Goal: Consume media (video, audio): Consume media (video, audio)

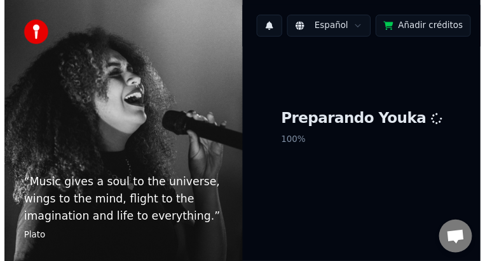
scroll to position [46, 0]
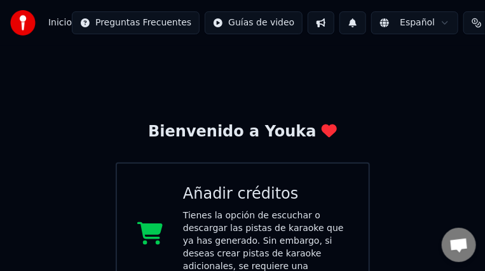
click at [339, 22] on button at bounding box center [352, 22] width 27 height 23
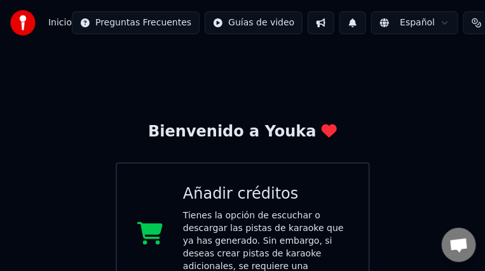
click at [308, 22] on button at bounding box center [321, 22] width 27 height 23
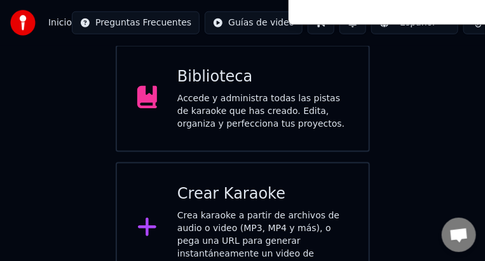
scroll to position [278, 0]
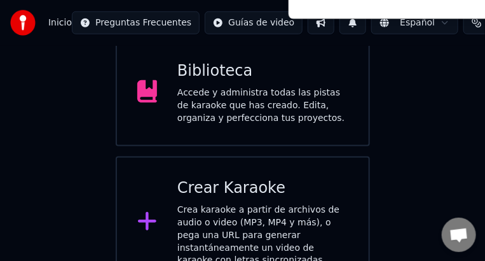
click at [464, 235] on span "Chat abierto" at bounding box center [459, 236] width 20 height 17
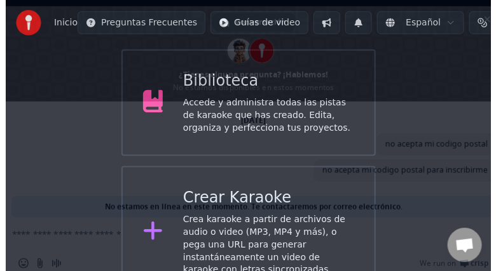
scroll to position [0, 0]
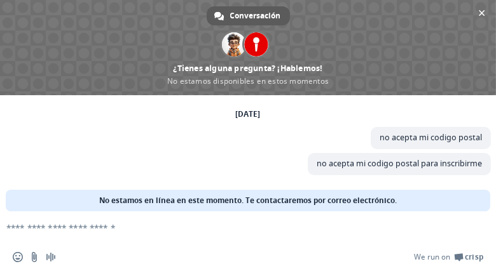
click at [249, 16] on span "Conversación" at bounding box center [255, 15] width 51 height 19
click at [479, 16] on span "Cerrar el chat" at bounding box center [481, 12] width 13 height 13
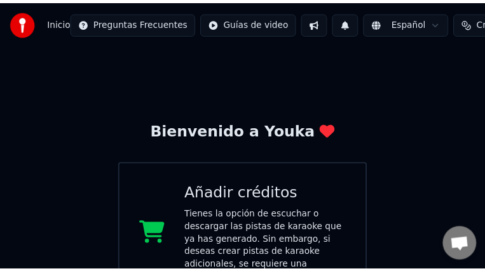
scroll to position [268, 0]
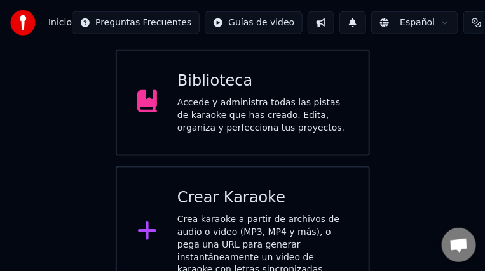
click at [277, 77] on div "Biblioteca" at bounding box center [262, 81] width 171 height 20
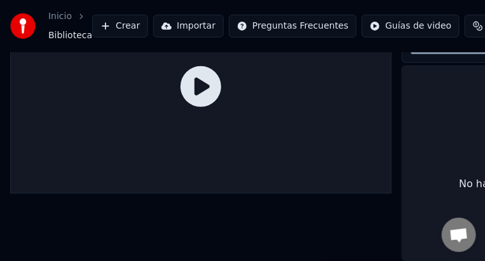
click at [277, 77] on div at bounding box center [200, 86] width 381 height 215
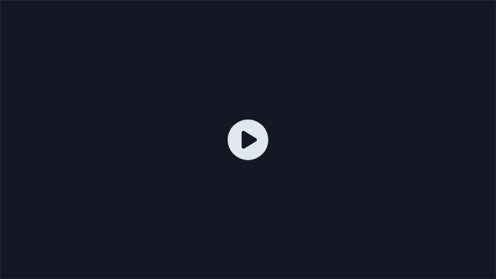
scroll to position [38, 0]
click at [256, 136] on icon at bounding box center [248, 140] width 41 height 41
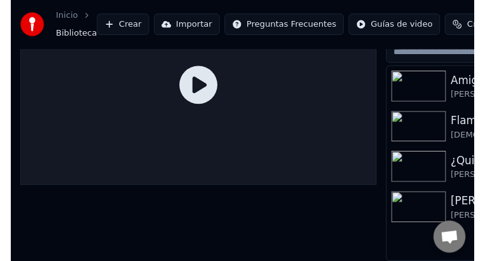
scroll to position [46, 0]
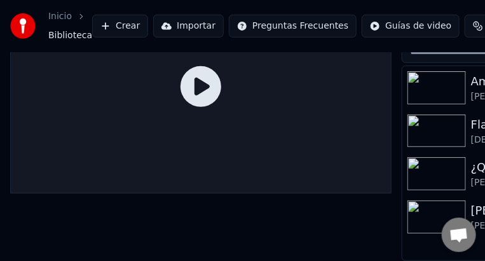
click at [202, 85] on icon at bounding box center [201, 86] width 41 height 41
click at [432, 116] on img at bounding box center [437, 130] width 58 height 33
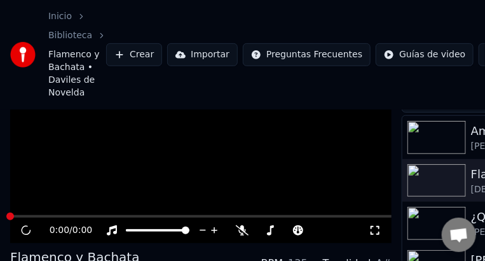
scroll to position [138, 0]
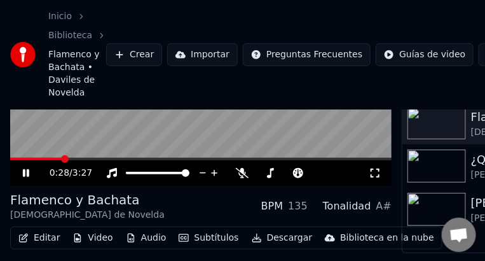
click at [324, 142] on video at bounding box center [200, 78] width 381 height 215
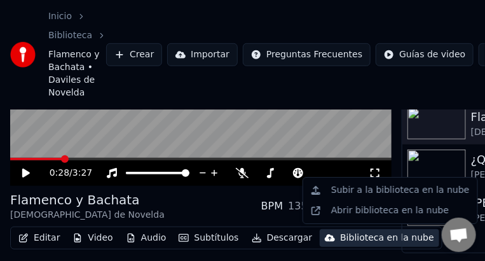
click at [372, 245] on button "Biblioteca en la nube" at bounding box center [380, 238] width 120 height 18
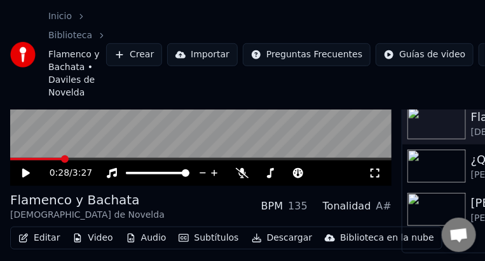
click at [233, 127] on video at bounding box center [200, 78] width 381 height 215
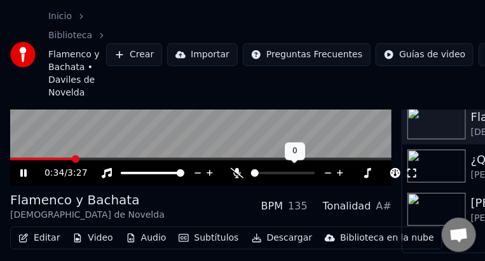
click at [243, 174] on div at bounding box center [294, 173] width 102 height 13
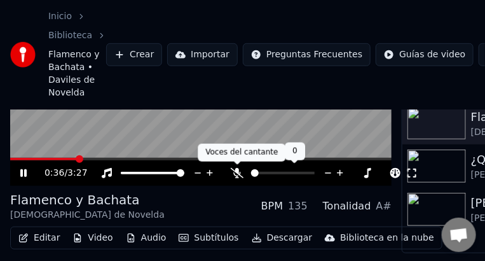
click at [235, 173] on icon at bounding box center [237, 173] width 13 height 10
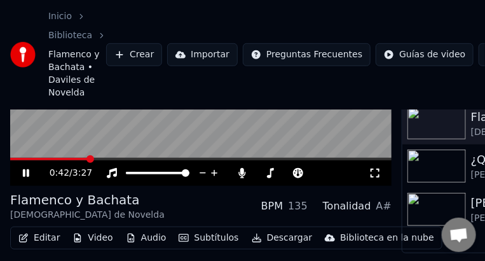
click at [317, 134] on video at bounding box center [200, 78] width 381 height 215
click at [380, 174] on icon at bounding box center [375, 173] width 13 height 10
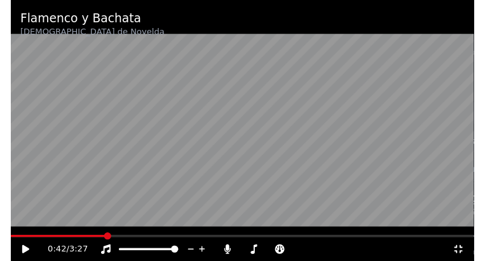
scroll to position [38, 0]
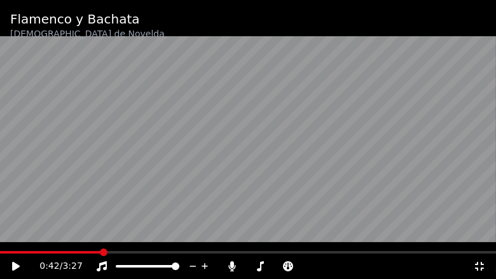
click at [115, 207] on video at bounding box center [248, 139] width 496 height 279
click at [317, 266] on span at bounding box center [306, 266] width 64 height 3
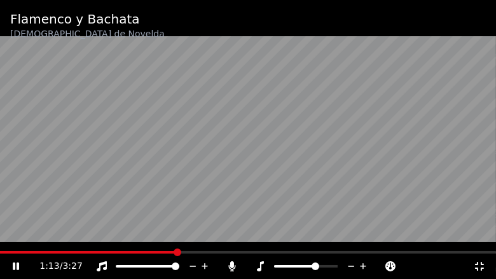
click at [325, 268] on div at bounding box center [317, 266] width 102 height 13
click at [324, 267] on span at bounding box center [306, 266] width 64 height 3
click at [305, 266] on span at bounding box center [303, 266] width 3 height 3
click at [325, 266] on span at bounding box center [334, 266] width 64 height 3
click at [335, 269] on div "1:30 / 3:27" at bounding box center [256, 266] width 434 height 13
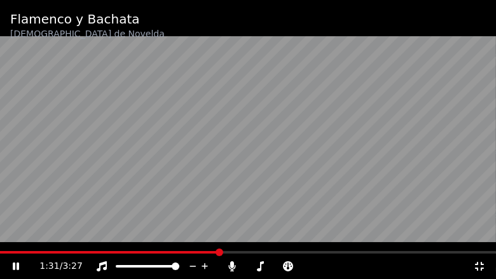
click at [321, 266] on div "1:31 / 3:27" at bounding box center [256, 266] width 434 height 13
click at [290, 264] on icon at bounding box center [288, 266] width 13 height 10
click at [289, 265] on icon at bounding box center [288, 266] width 10 height 10
click at [339, 267] on span at bounding box center [334, 266] width 64 height 3
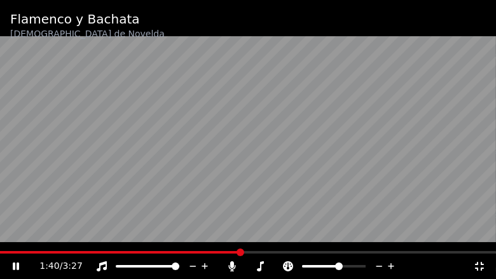
click at [337, 266] on span at bounding box center [339, 267] width 8 height 8
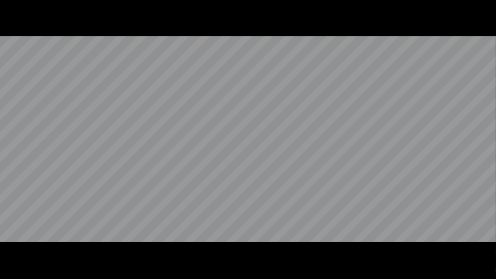
click at [261, 266] on video at bounding box center [248, 139] width 496 height 279
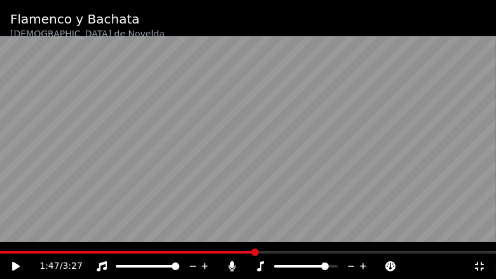
click at [261, 265] on icon at bounding box center [260, 266] width 7 height 10
click at [321, 266] on span at bounding box center [306, 266] width 64 height 3
click at [164, 266] on span at bounding box center [140, 266] width 48 height 3
click at [164, 266] on span at bounding box center [162, 267] width 8 height 8
click at [233, 165] on video at bounding box center [248, 139] width 496 height 279
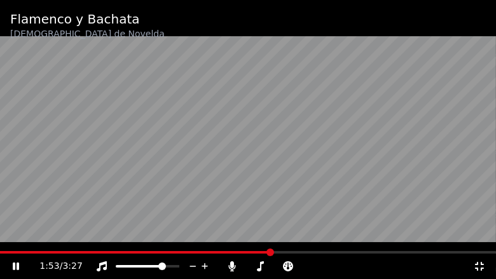
click at [256, 146] on video at bounding box center [248, 139] width 496 height 279
click at [298, 120] on video at bounding box center [248, 139] width 496 height 279
click at [481, 266] on icon at bounding box center [479, 266] width 13 height 10
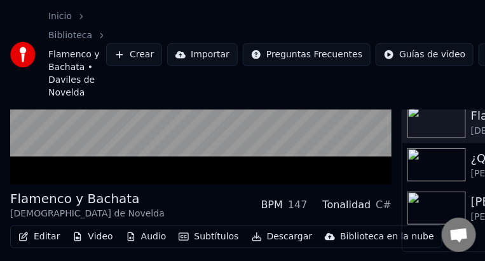
scroll to position [146, 0]
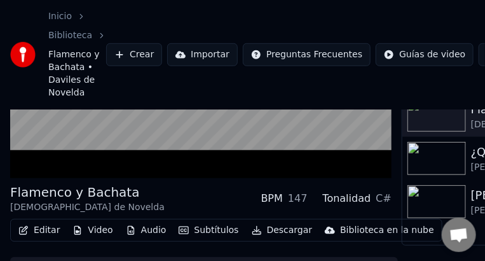
click at [450, 147] on img at bounding box center [437, 158] width 58 height 33
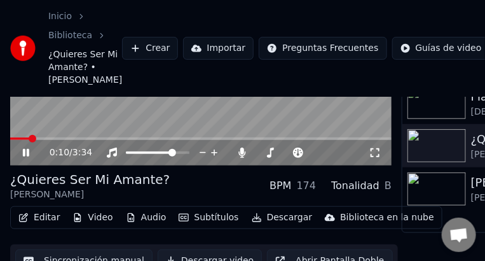
click at [306, 113] on video at bounding box center [200, 58] width 381 height 215
click at [373, 157] on icon at bounding box center [375, 152] width 9 height 9
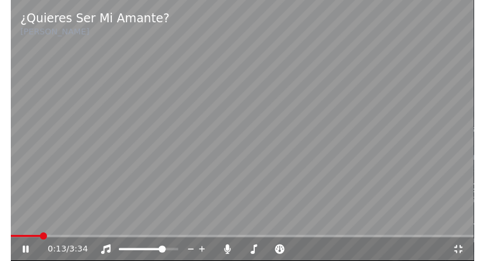
scroll to position [38, 0]
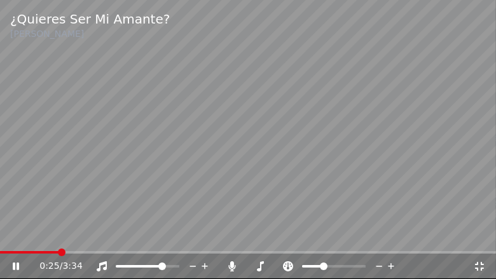
click at [322, 267] on span at bounding box center [312, 266] width 20 height 3
click at [408, 264] on div "0:30 / 3:34" at bounding box center [256, 266] width 434 height 13
click at [264, 268] on icon at bounding box center [260, 266] width 13 height 10
click at [291, 267] on icon at bounding box center [288, 266] width 10 height 10
click at [295, 265] on span at bounding box center [284, 266] width 21 height 3
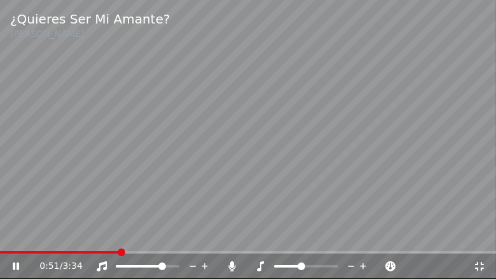
click at [301, 266] on span at bounding box center [306, 266] width 64 height 3
click at [306, 266] on span at bounding box center [306, 266] width 64 height 3
click at [231, 266] on icon at bounding box center [232, 266] width 7 height 10
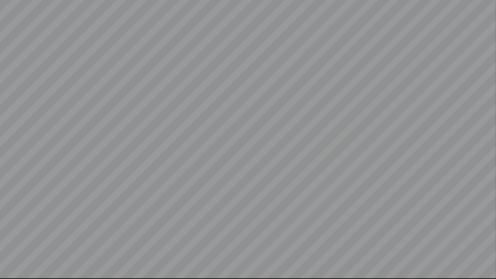
click at [231, 266] on video at bounding box center [248, 139] width 496 height 279
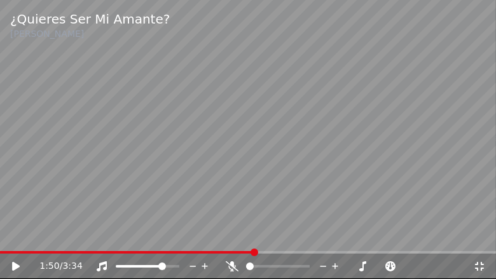
click at [231, 266] on icon at bounding box center [232, 266] width 13 height 10
click at [244, 194] on video at bounding box center [248, 139] width 496 height 279
click at [233, 269] on icon at bounding box center [232, 266] width 13 height 10
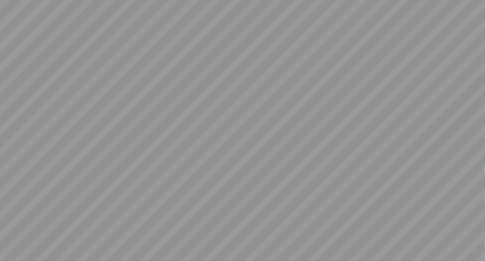
scroll to position [46, 0]
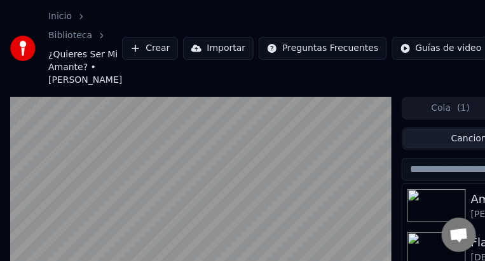
click at [254, 165] on video at bounding box center [200, 204] width 381 height 215
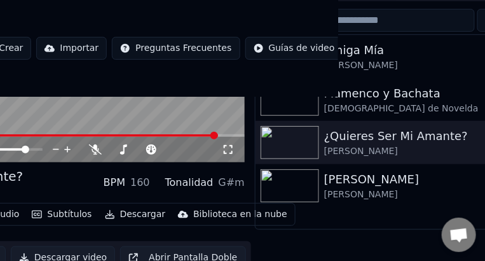
scroll to position [149, 147]
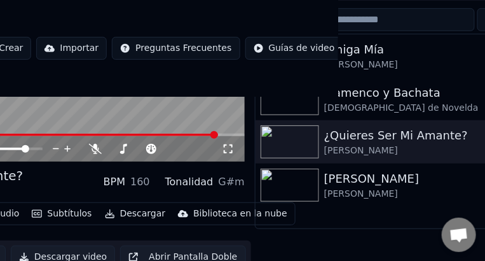
click at [312, 202] on img at bounding box center [290, 184] width 58 height 33
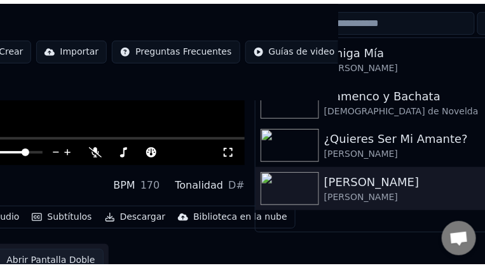
scroll to position [137, 147]
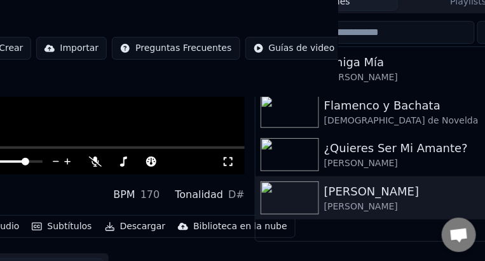
click at [312, 205] on img at bounding box center [290, 197] width 58 height 33
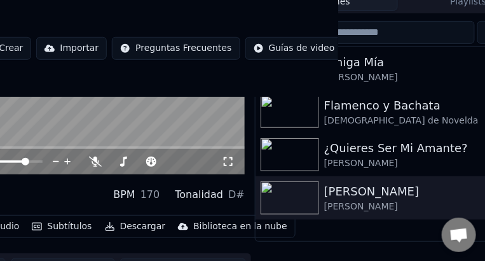
click at [226, 160] on icon at bounding box center [228, 161] width 13 height 10
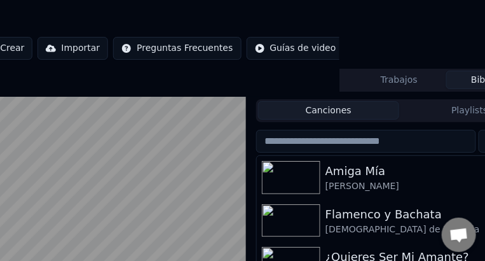
scroll to position [22, 146]
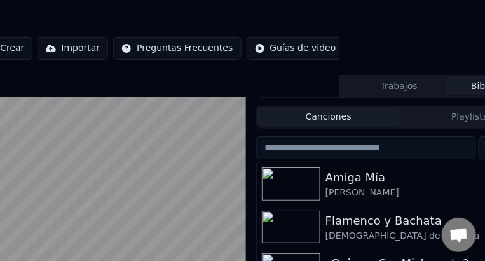
click at [297, 187] on img at bounding box center [291, 183] width 58 height 33
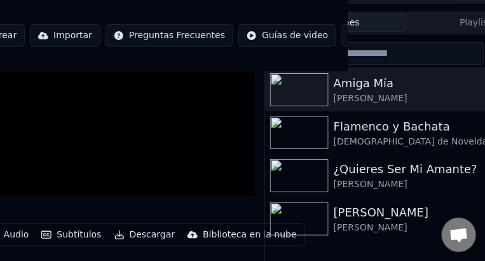
scroll to position [89, 137]
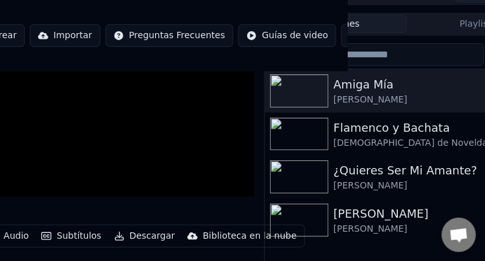
click at [216, 187] on video at bounding box center [63, 89] width 381 height 215
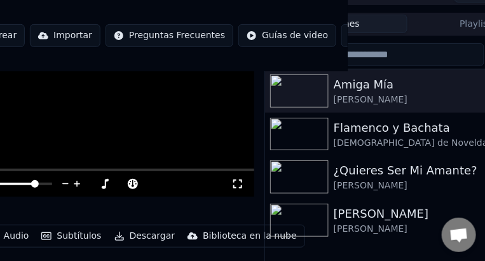
click at [238, 187] on icon at bounding box center [237, 184] width 13 height 10
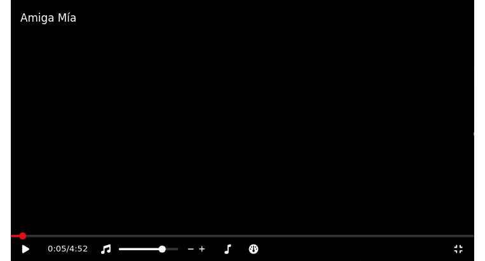
scroll to position [38, 0]
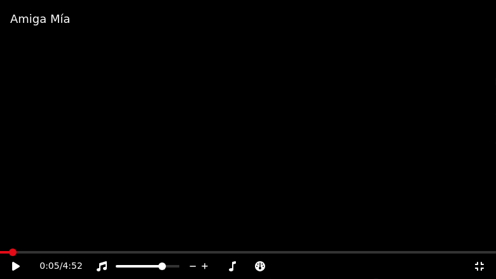
click at [394, 233] on video at bounding box center [248, 139] width 496 height 279
click at [175, 268] on span at bounding box center [148, 266] width 64 height 3
click at [179, 266] on span at bounding box center [148, 266] width 64 height 3
click at [233, 266] on icon at bounding box center [232, 266] width 7 height 10
click at [287, 266] on span at bounding box center [278, 266] width 64 height 3
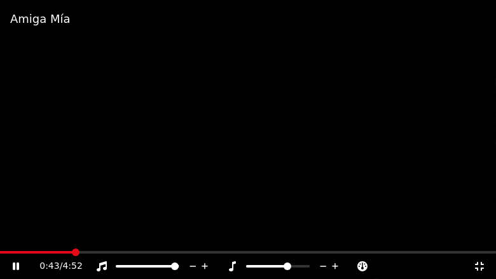
click at [236, 266] on icon at bounding box center [232, 266] width 13 height 10
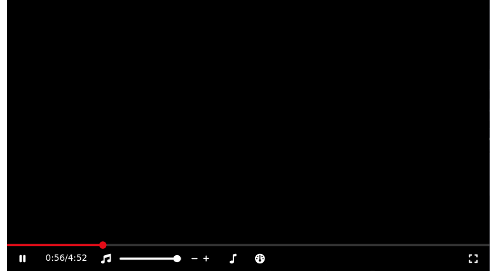
scroll to position [46, 0]
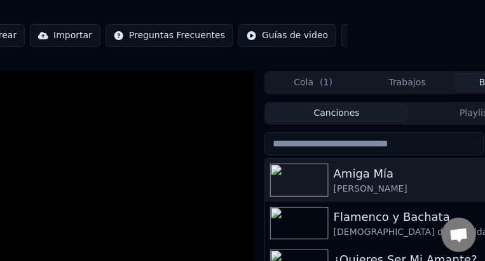
click at [53, 38] on button "Importar" at bounding box center [65, 35] width 71 height 23
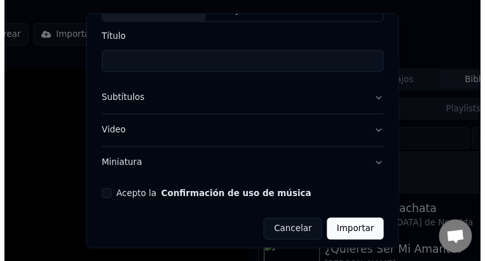
scroll to position [132, 0]
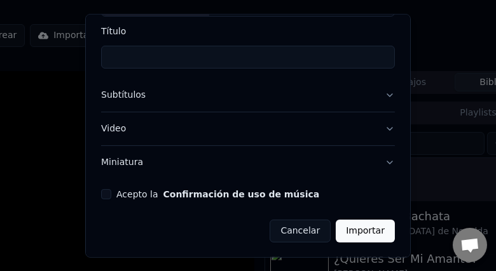
click at [299, 233] on button "Cancelar" at bounding box center [300, 231] width 61 height 23
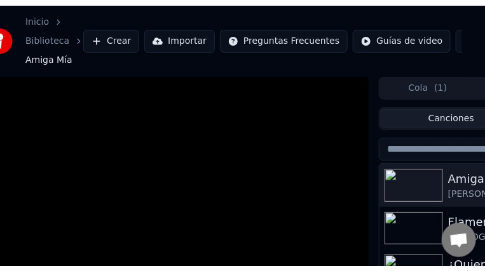
scroll to position [0, 0]
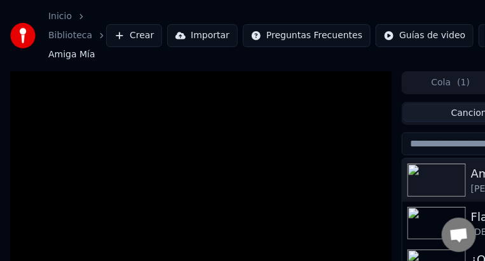
click at [63, 19] on link "Inicio" at bounding box center [60, 16] width 24 height 13
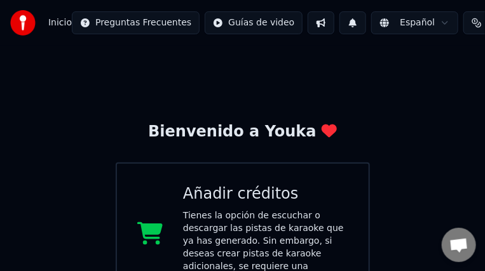
click at [275, 234] on div "Tienes la opción de escuchar o descargar las pistas de karaoke que ya has gener…" at bounding box center [265, 248] width 165 height 76
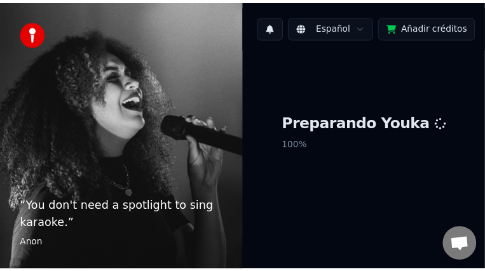
scroll to position [46, 0]
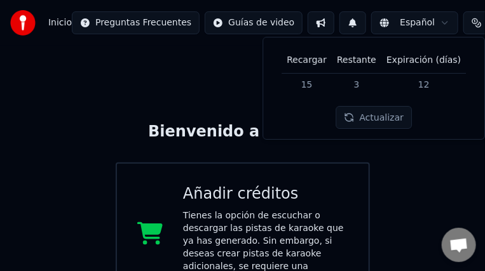
click at [374, 114] on button "Actualizar" at bounding box center [374, 118] width 76 height 23
click at [62, 25] on span "Inicio" at bounding box center [60, 23] width 24 height 13
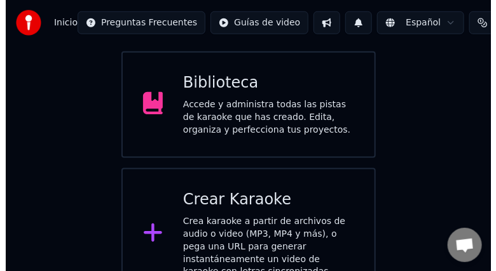
scroll to position [268, 0]
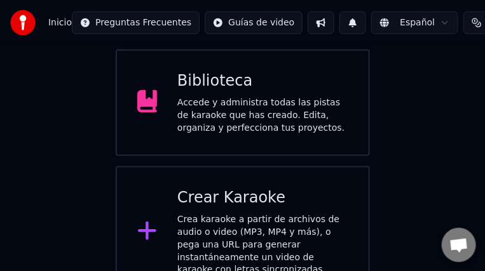
click at [316, 218] on div "Crea karaoke a partir de archivos de audio o video (MP3, MP4 y más), o pega una…" at bounding box center [262, 246] width 171 height 64
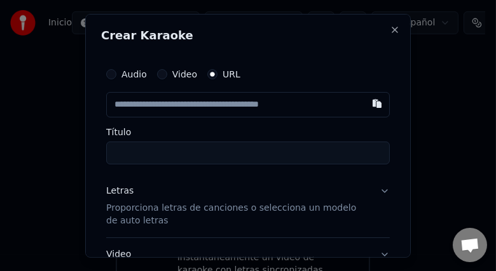
click at [233, 109] on input "text" at bounding box center [248, 104] width 284 height 25
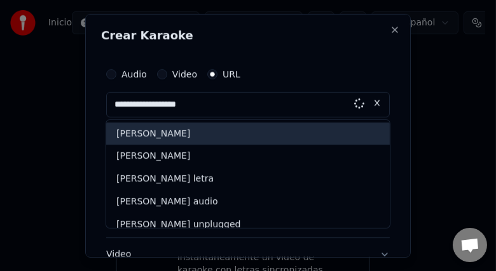
type input "**********"
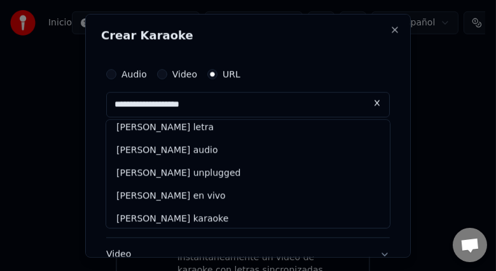
scroll to position [30, 0]
